Goal: Complete application form: Complete application form

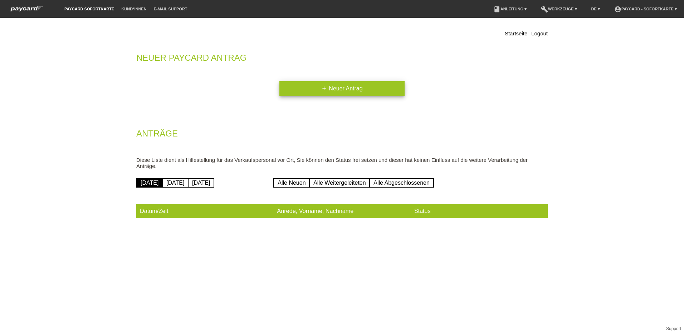
click at [354, 90] on link "add Neuer Antrag" at bounding box center [341, 88] width 125 height 15
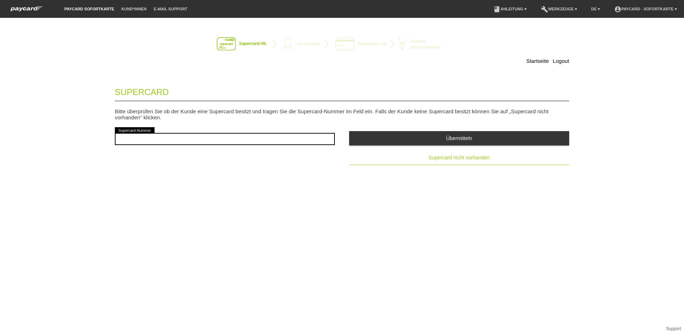
click at [475, 156] on span "Supercard nicht vorhanden" at bounding box center [458, 158] width 61 height 6
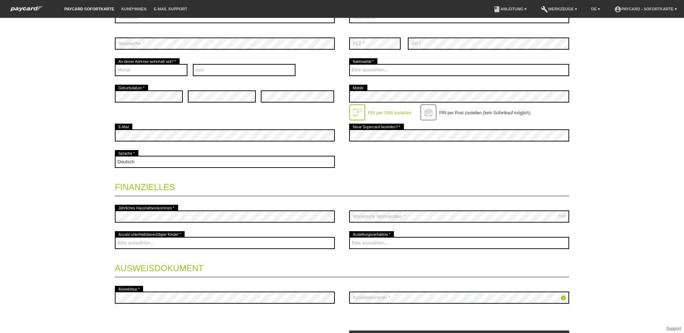
scroll to position [144, 0]
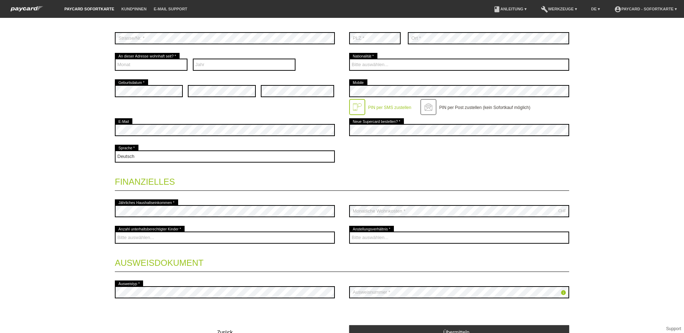
click at [267, 177] on legend "Finanzielles" at bounding box center [342, 180] width 454 height 21
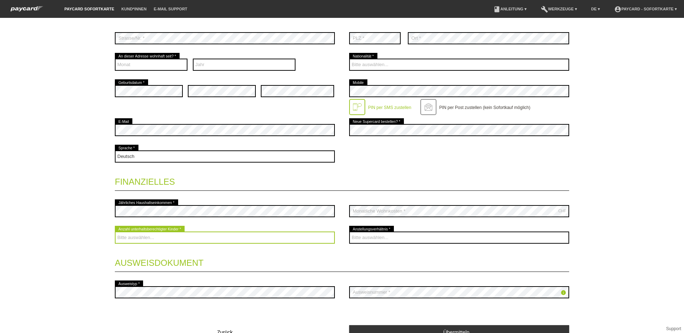
click at [282, 236] on select "Bitte auswählen... 0 1 2 3 4 5 6 7 8 9" at bounding box center [225, 238] width 220 height 12
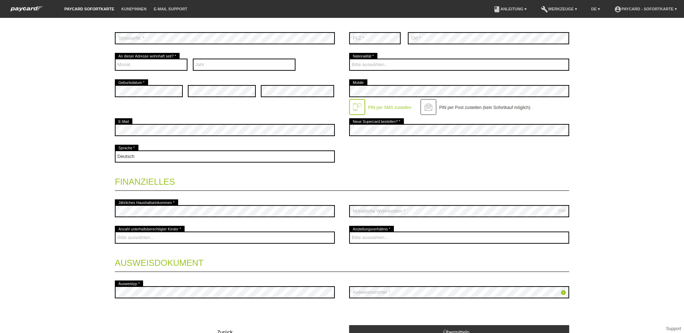
click at [257, 256] on legend "Ausweisdokument" at bounding box center [342, 261] width 454 height 21
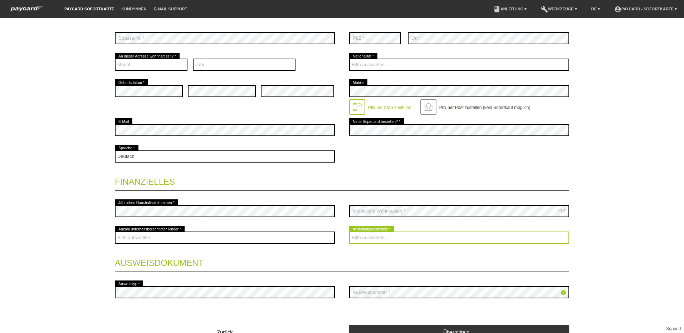
click at [377, 238] on select "Bitte auswählen... Unbefristet Befristet Lehrling/Student Pensioniert Nicht arb…" at bounding box center [459, 238] width 220 height 12
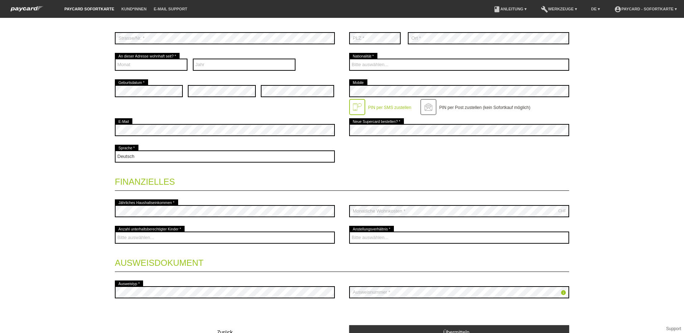
click at [405, 150] on div "Deutsch Français Italiano English error Sprache *" at bounding box center [342, 156] width 454 height 26
click at [387, 218] on div "CHF error Monatliche Wohnkosten *" at bounding box center [459, 211] width 220 height 26
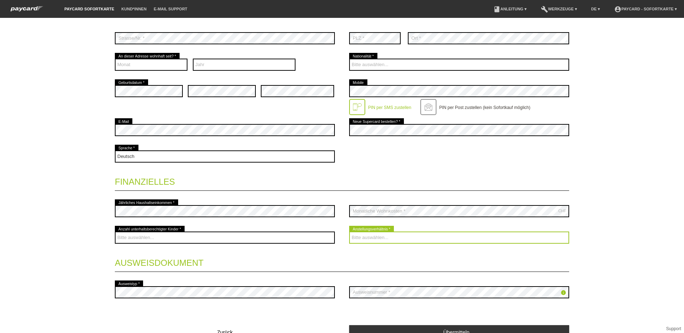
click at [393, 239] on select "Bitte auswählen... Unbefristet Befristet Lehrling/Student Pensioniert Nicht arb…" at bounding box center [459, 238] width 220 height 12
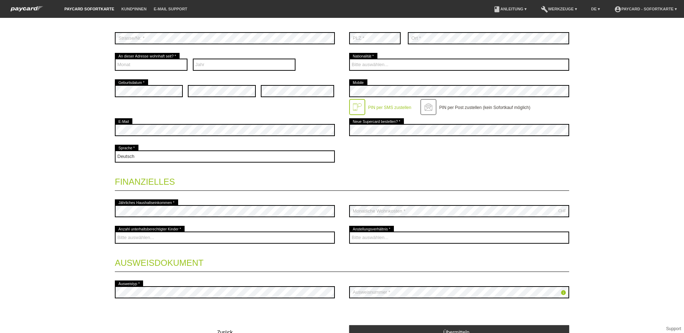
click at [377, 160] on div "Deutsch Français Italiano English error Sprache *" at bounding box center [342, 156] width 454 height 26
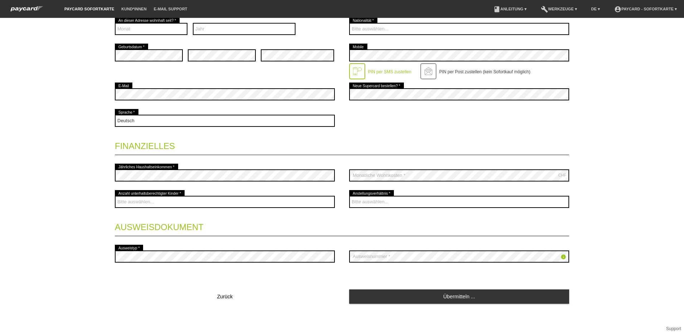
click at [38, 241] on div "Startseite Logout Kontaktdaten * Pflichtfelder Frau Herr 01" at bounding box center [342, 175] width 684 height 315
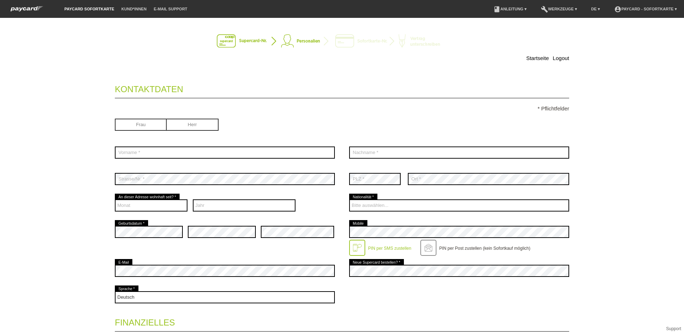
scroll to position [0, 0]
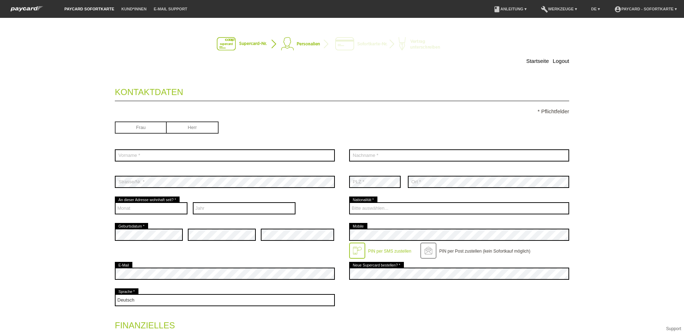
click at [658, 11] on li "account_circle paycard - Sofortkarte ▾" at bounding box center [645, 9] width 70 height 18
click at [674, 8] on link "account_circle paycard - Sofortkarte ▾" at bounding box center [645, 9] width 70 height 4
click at [645, 56] on div "Startseite Logout Kontaktdaten * Pflichtfelder Frau Herr 01" at bounding box center [342, 175] width 684 height 315
click at [532, 50] on div at bounding box center [342, 44] width 454 height 15
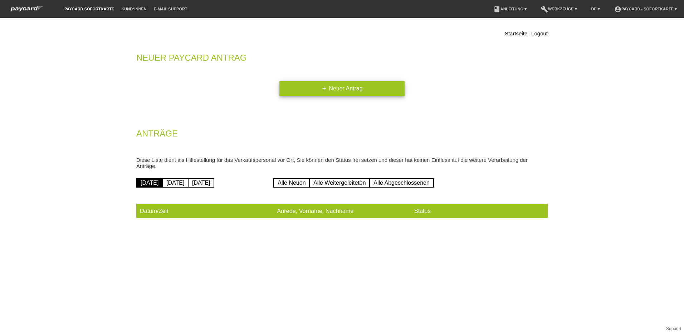
click at [371, 85] on link "add Neuer Antrag" at bounding box center [341, 88] width 125 height 15
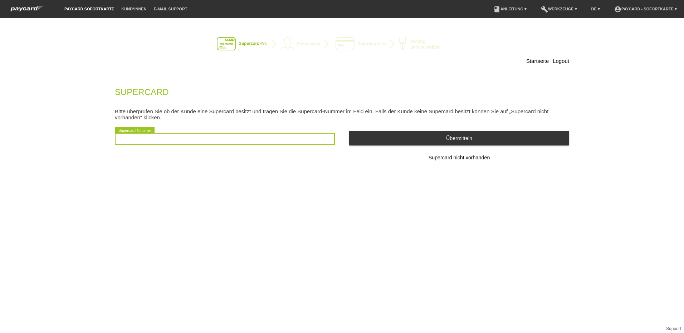
click at [243, 141] on input "text" at bounding box center [225, 139] width 220 height 12
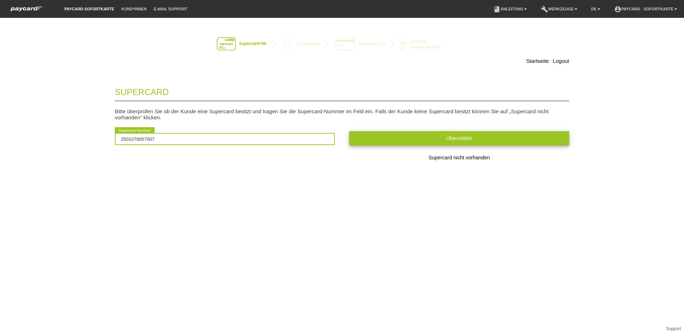
type input "2501076057007"
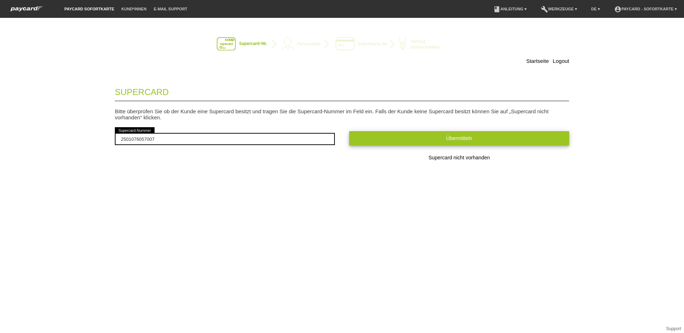
click at [389, 139] on button "Übermitteln" at bounding box center [459, 138] width 220 height 14
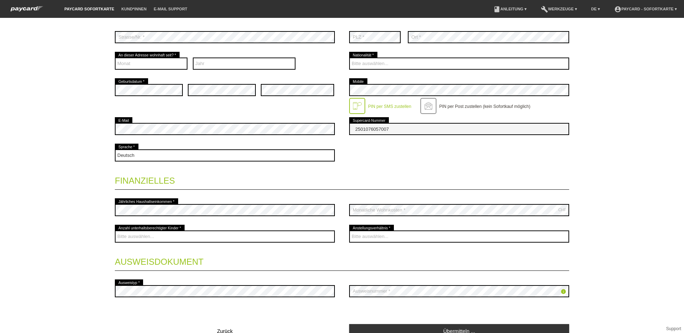
scroll to position [179, 0]
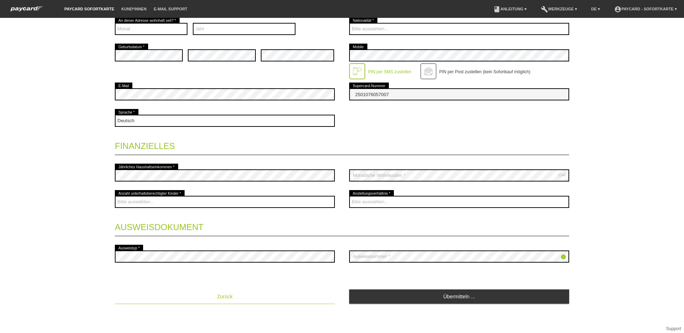
click at [224, 296] on span "Zurück" at bounding box center [225, 297] width 16 height 6
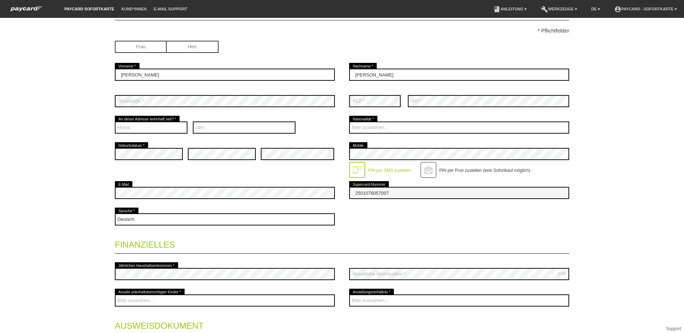
scroll to position [0, 0]
